Goal: Navigation & Orientation: Find specific page/section

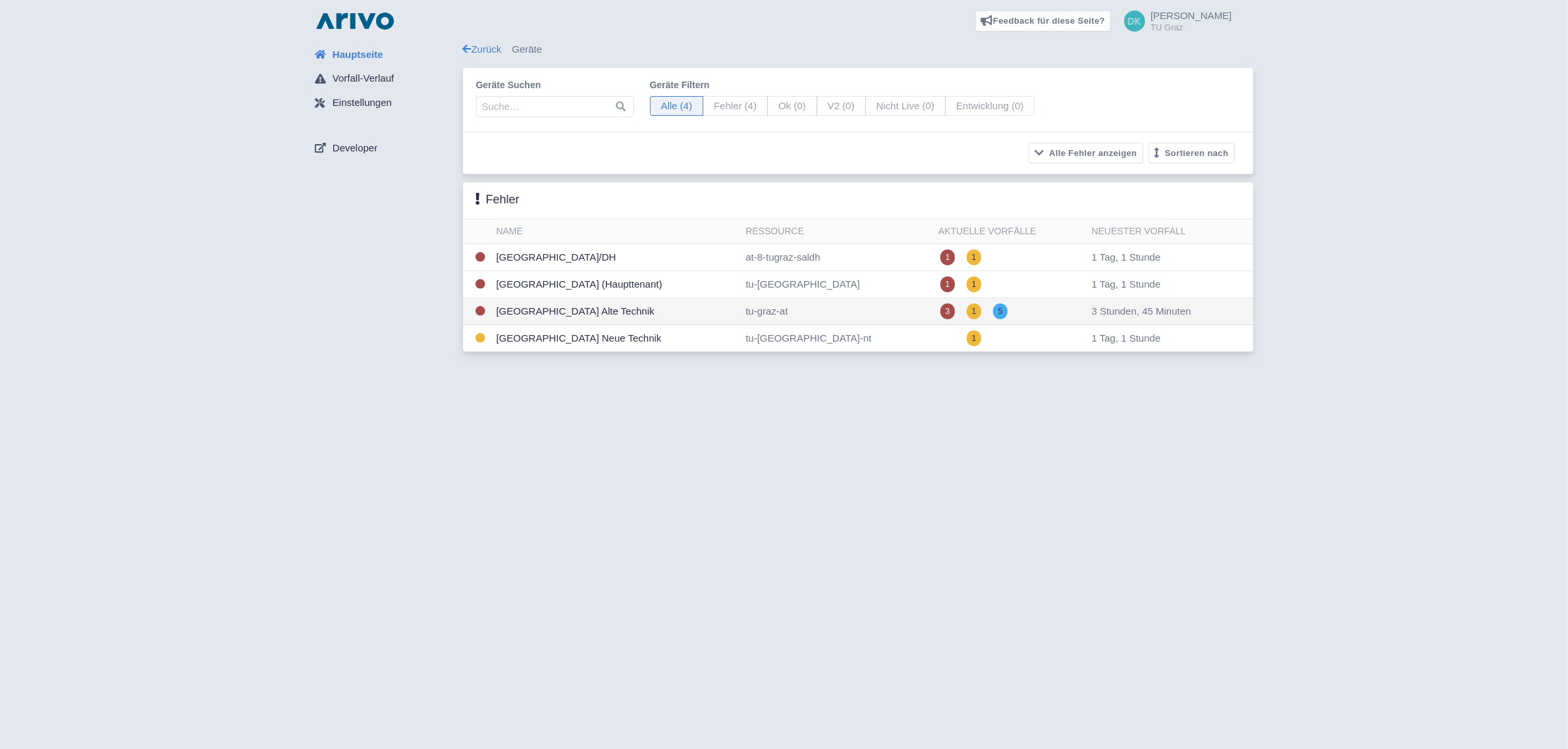
click at [721, 320] on td "[GEOGRAPHIC_DATA] Alte Technik" at bounding box center [616, 311] width 250 height 27
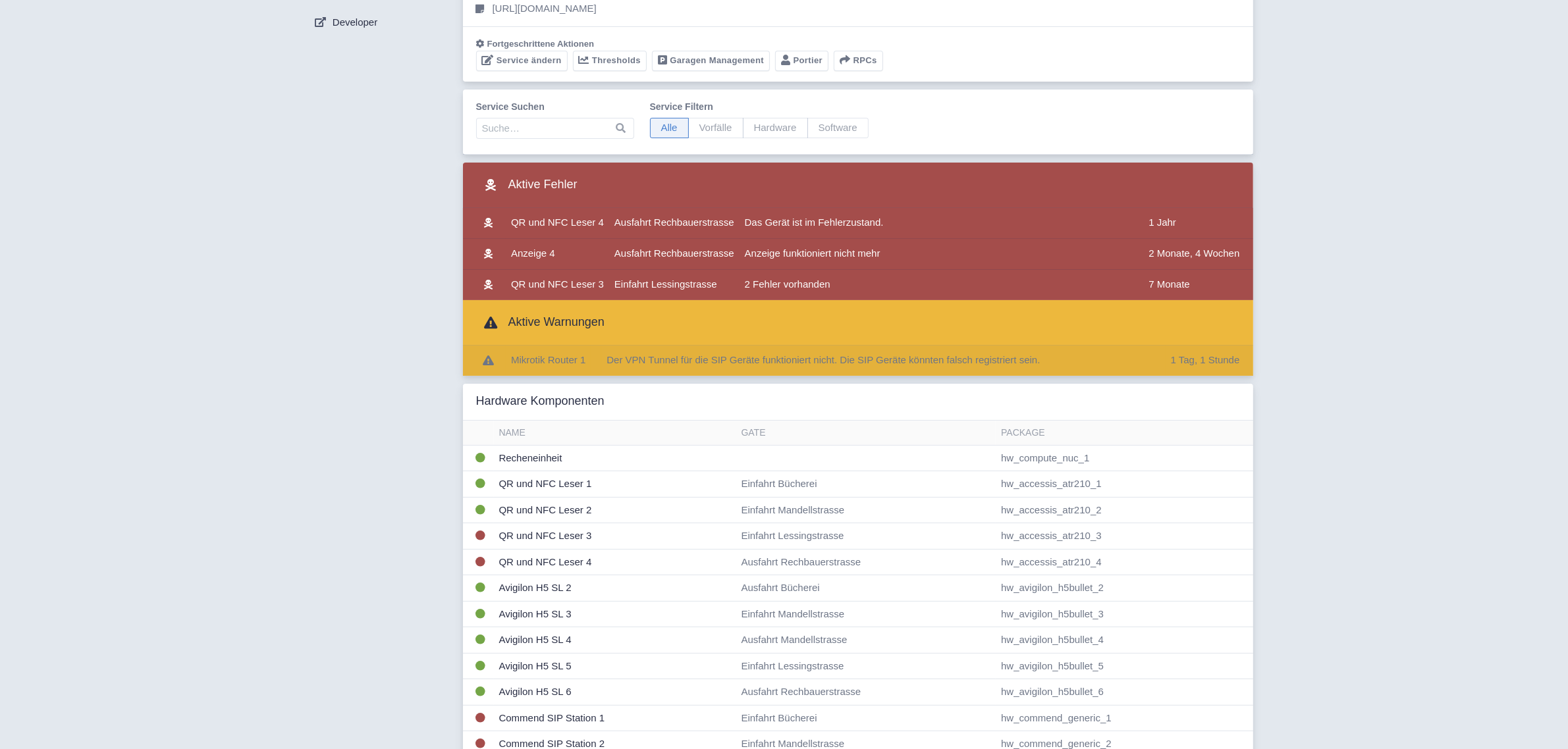
scroll to position [82, 0]
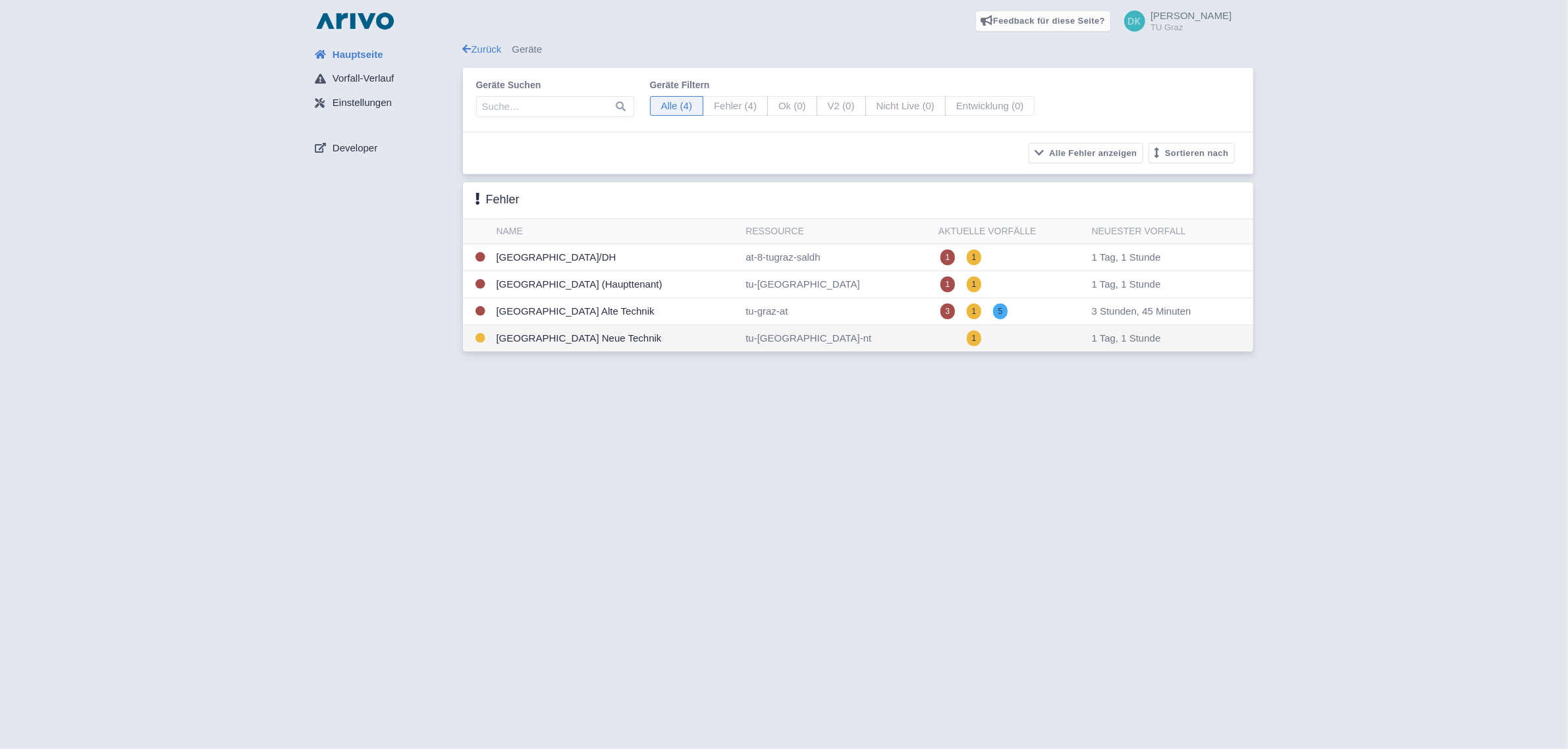
click at [584, 340] on td "Technische Universität Graz Campus Neue Technik" at bounding box center [616, 339] width 250 height 27
